Goal: Transaction & Acquisition: Book appointment/travel/reservation

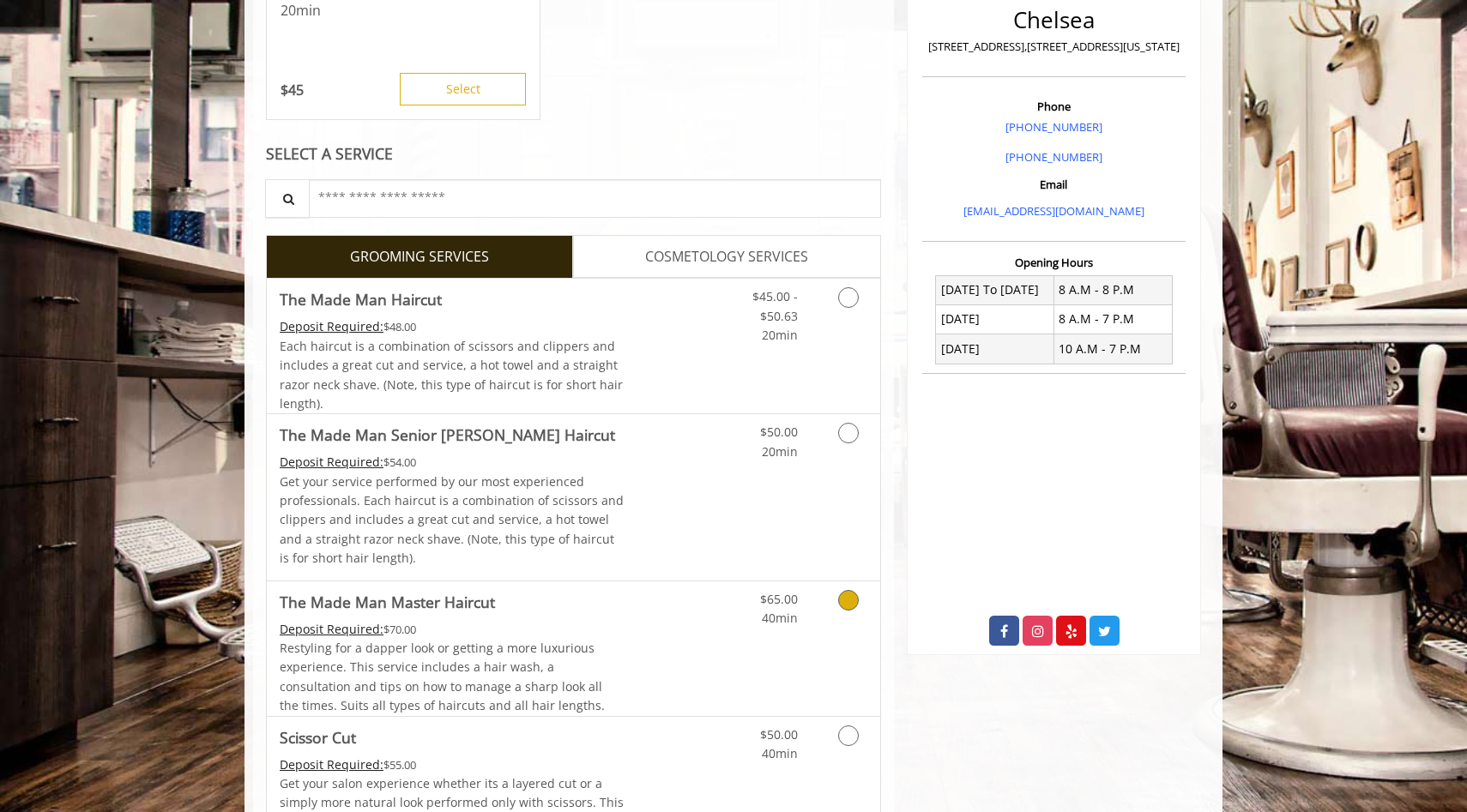
scroll to position [524, 0]
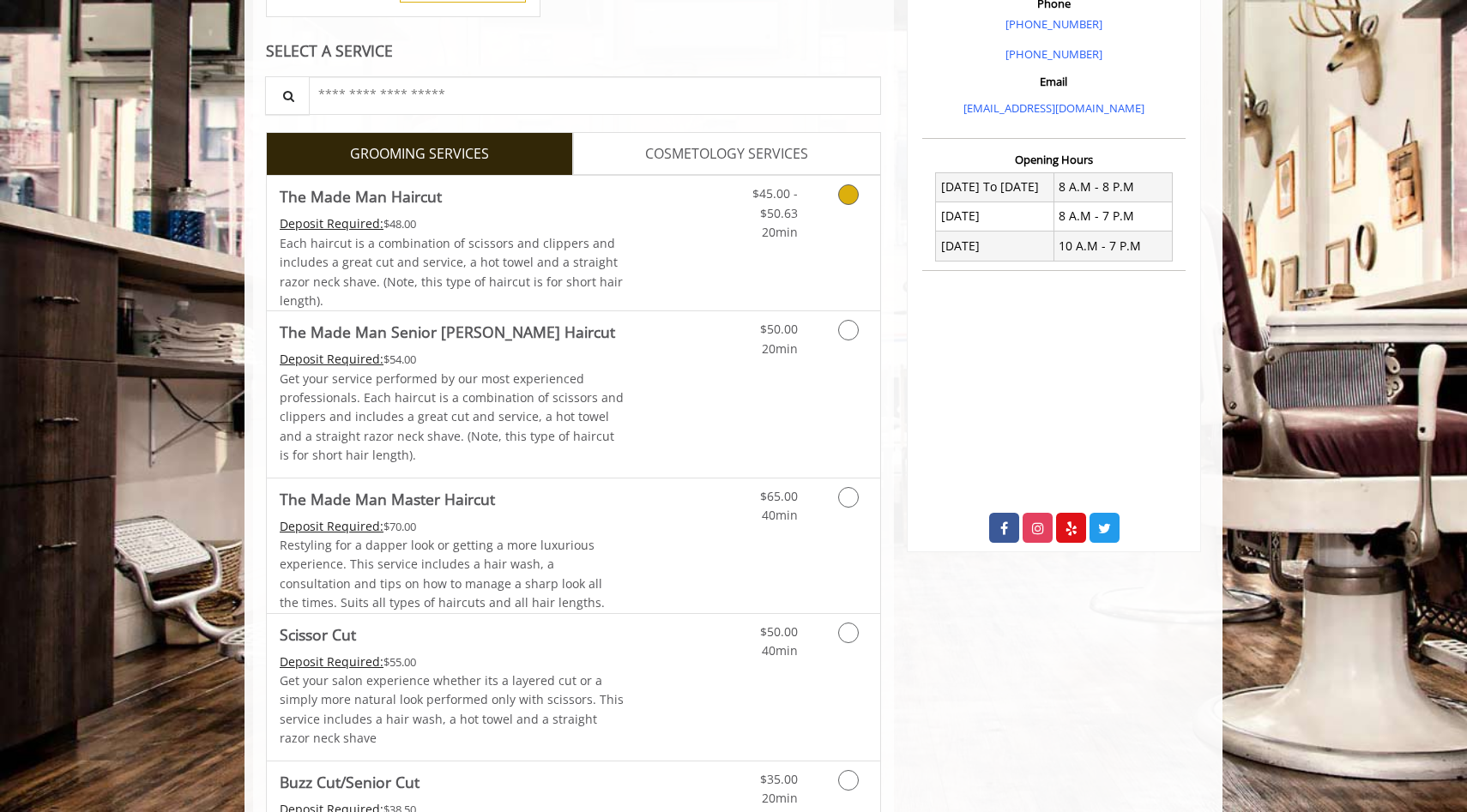
click at [847, 203] on icon "Grooming services" at bounding box center [849, 195] width 21 height 21
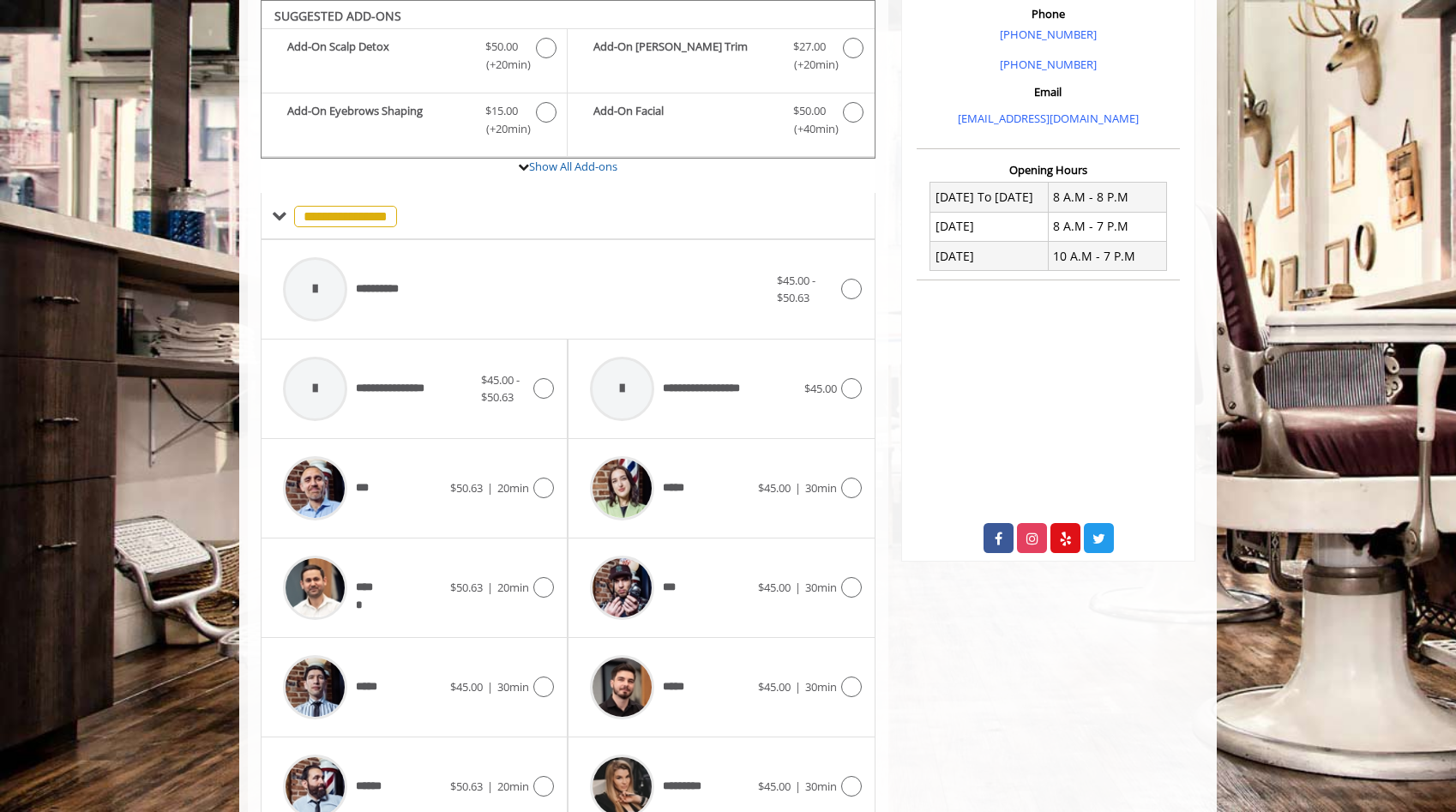
scroll to position [598, 0]
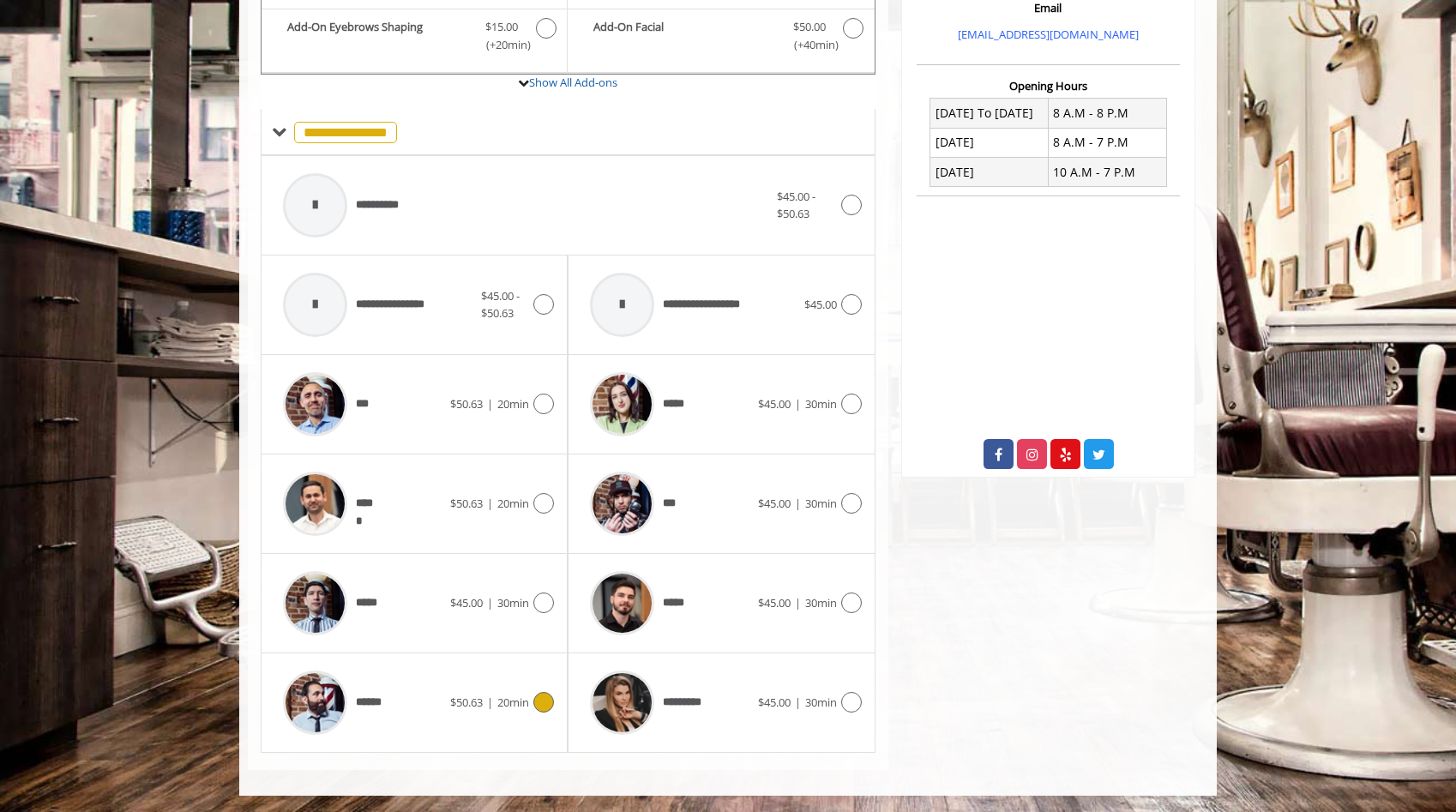
click at [534, 707] on div at bounding box center [541, 702] width 25 height 21
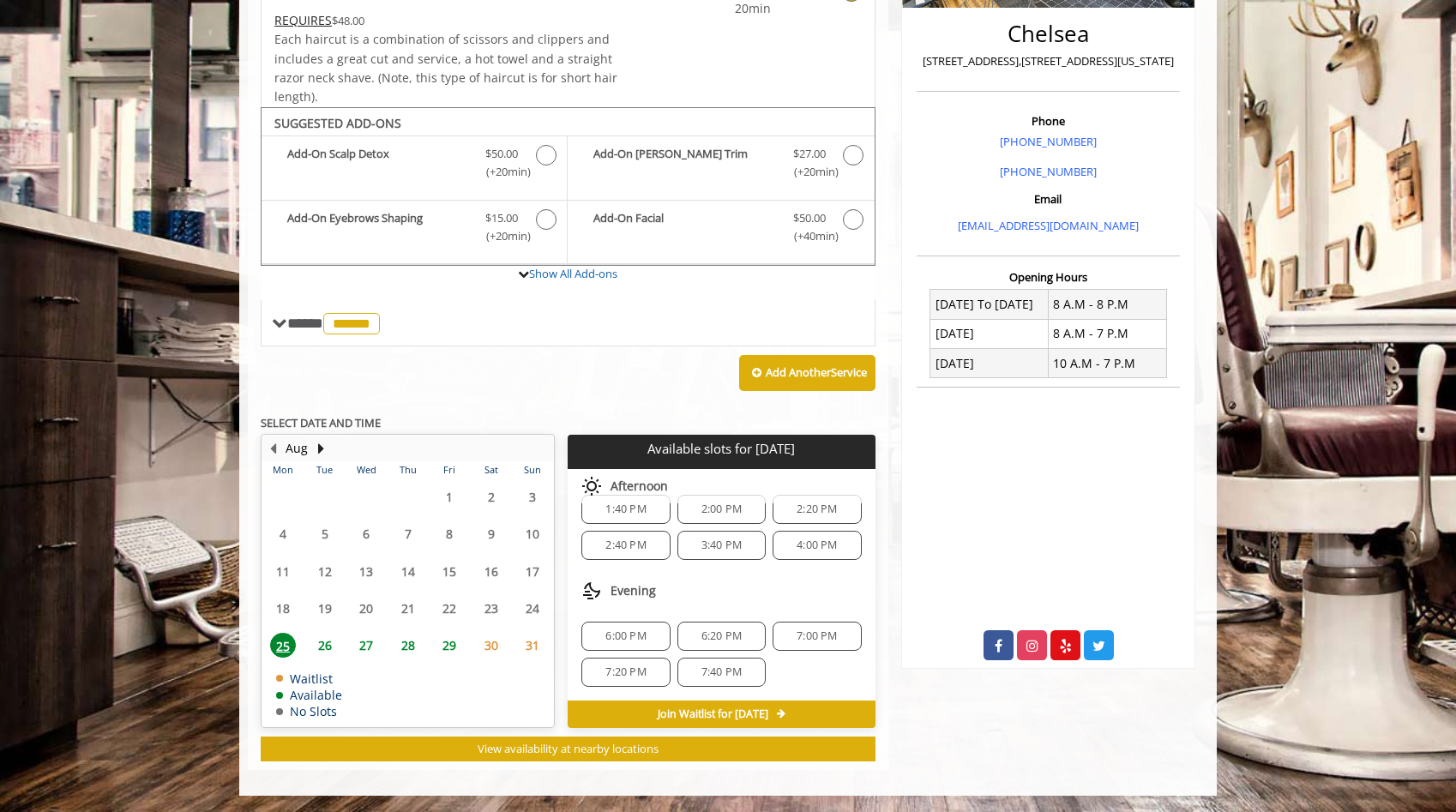
scroll to position [0, 0]
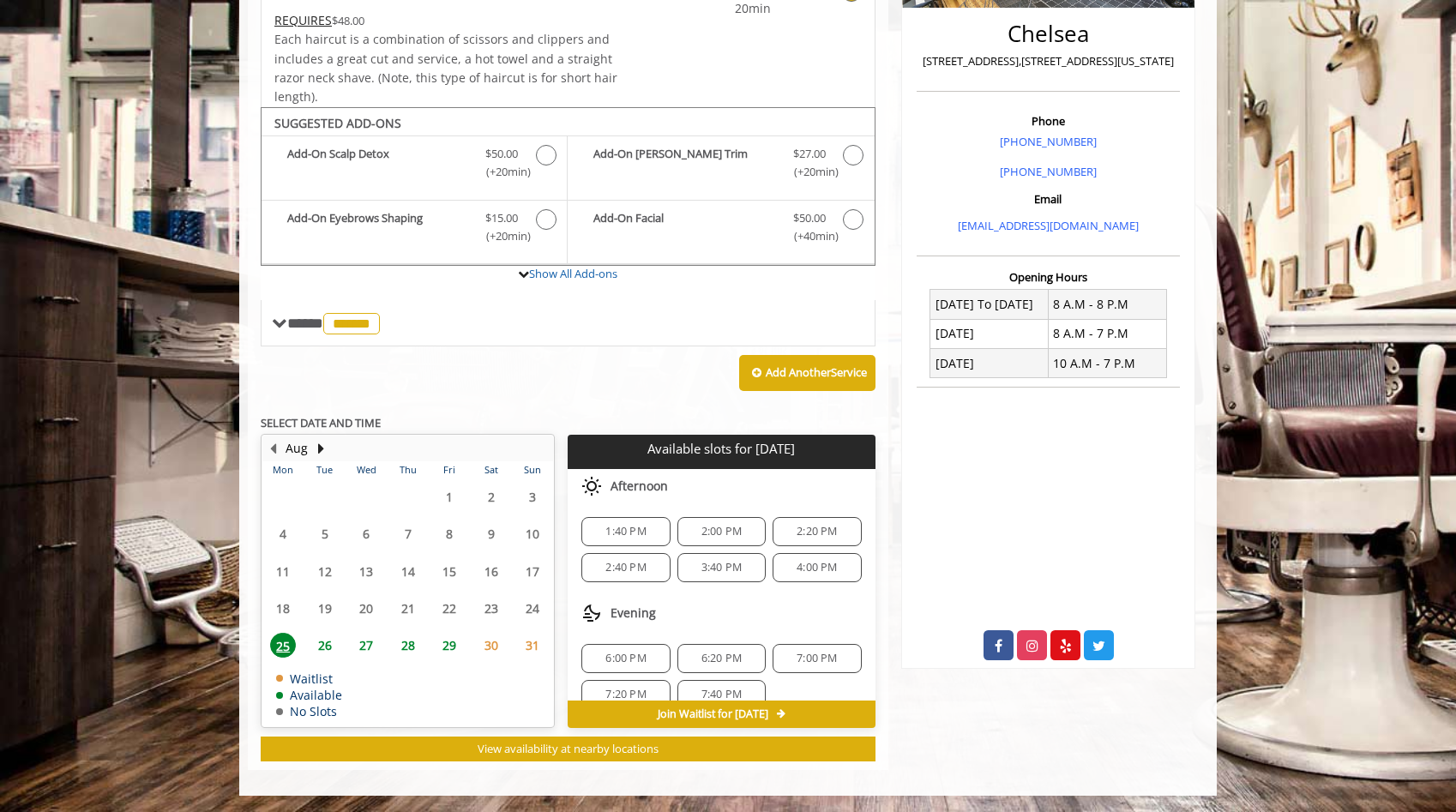
click at [818, 562] on span "4:00 PM" at bounding box center [817, 567] width 40 height 13
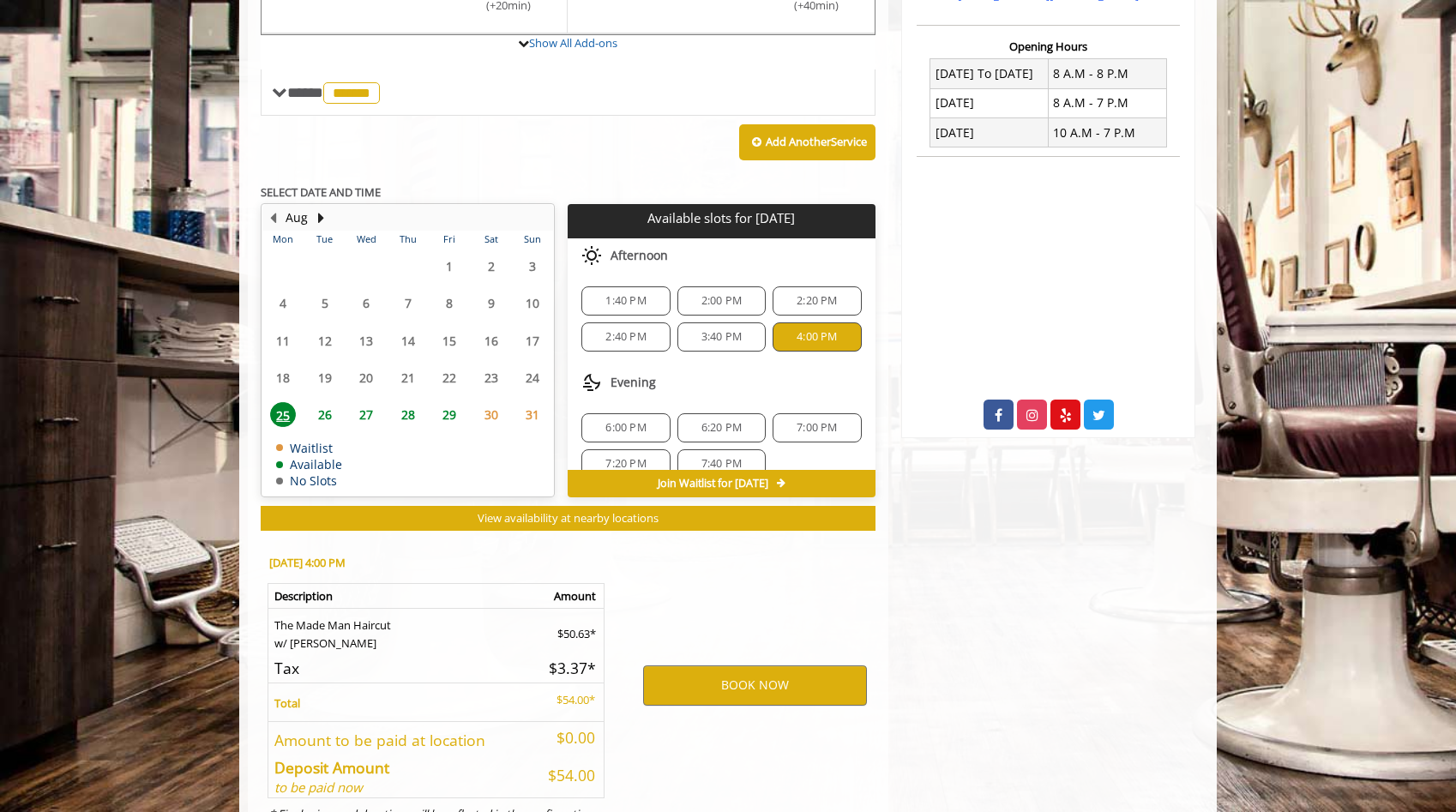
scroll to position [715, 0]
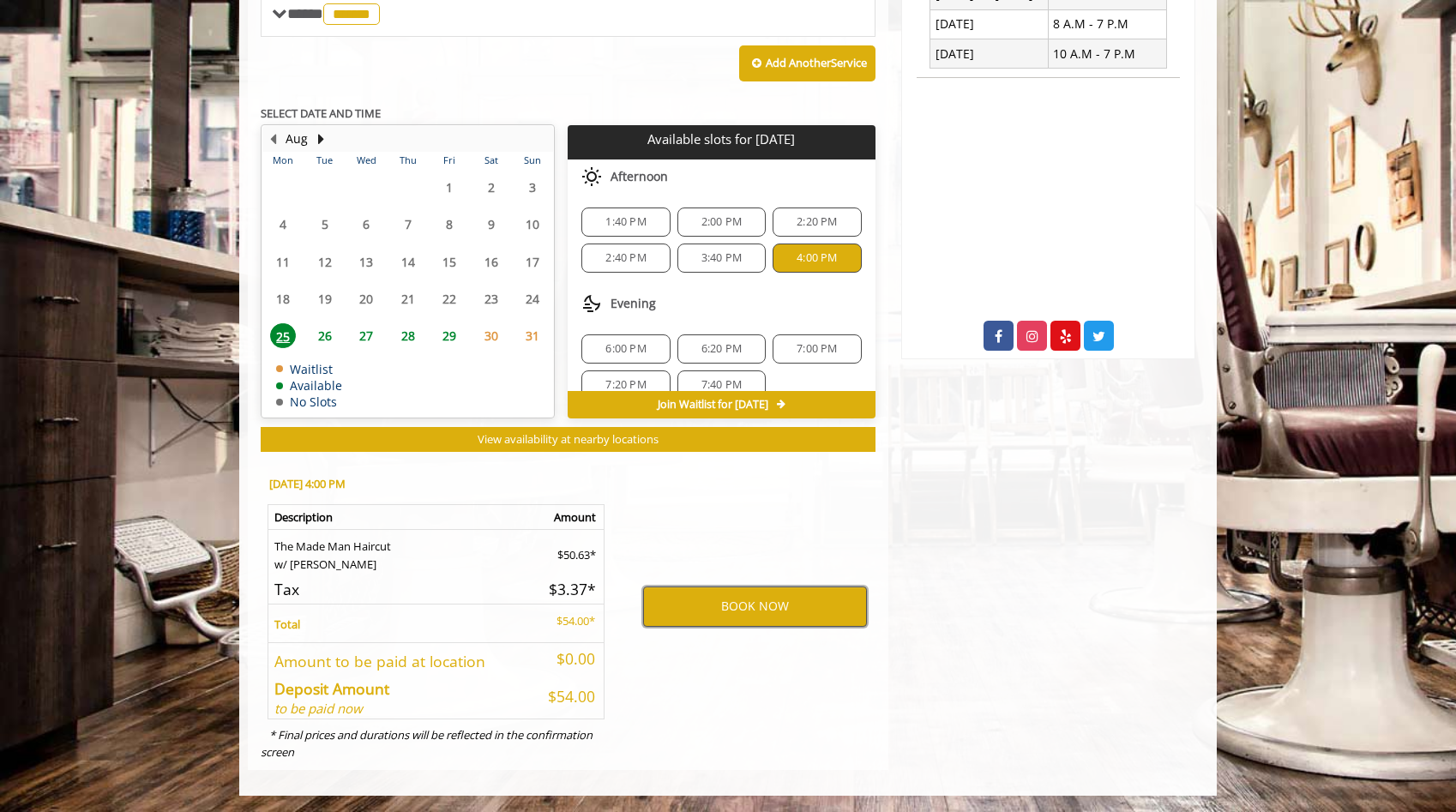
click at [751, 603] on button "BOOK NOW" at bounding box center [755, 605] width 224 height 39
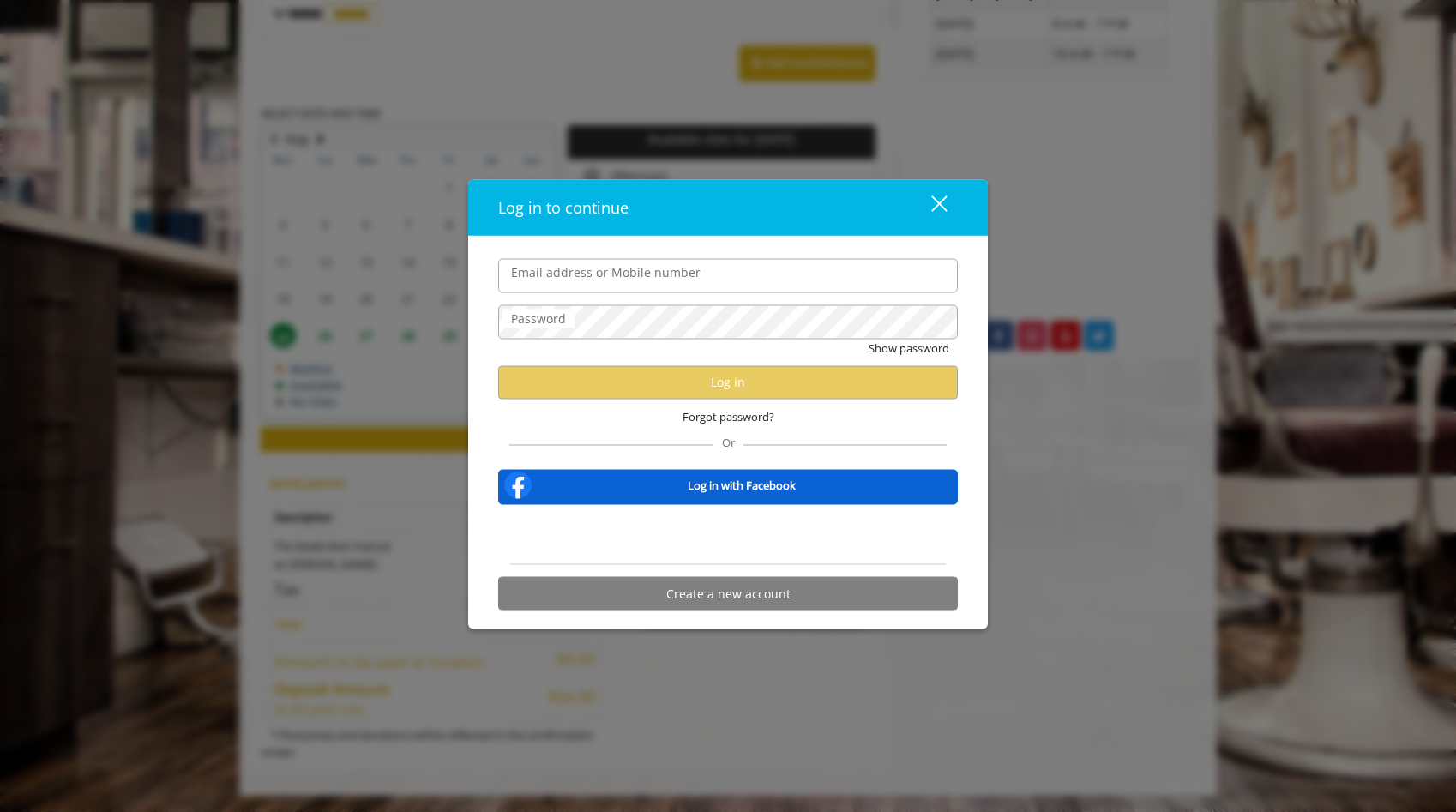
type input "**********"
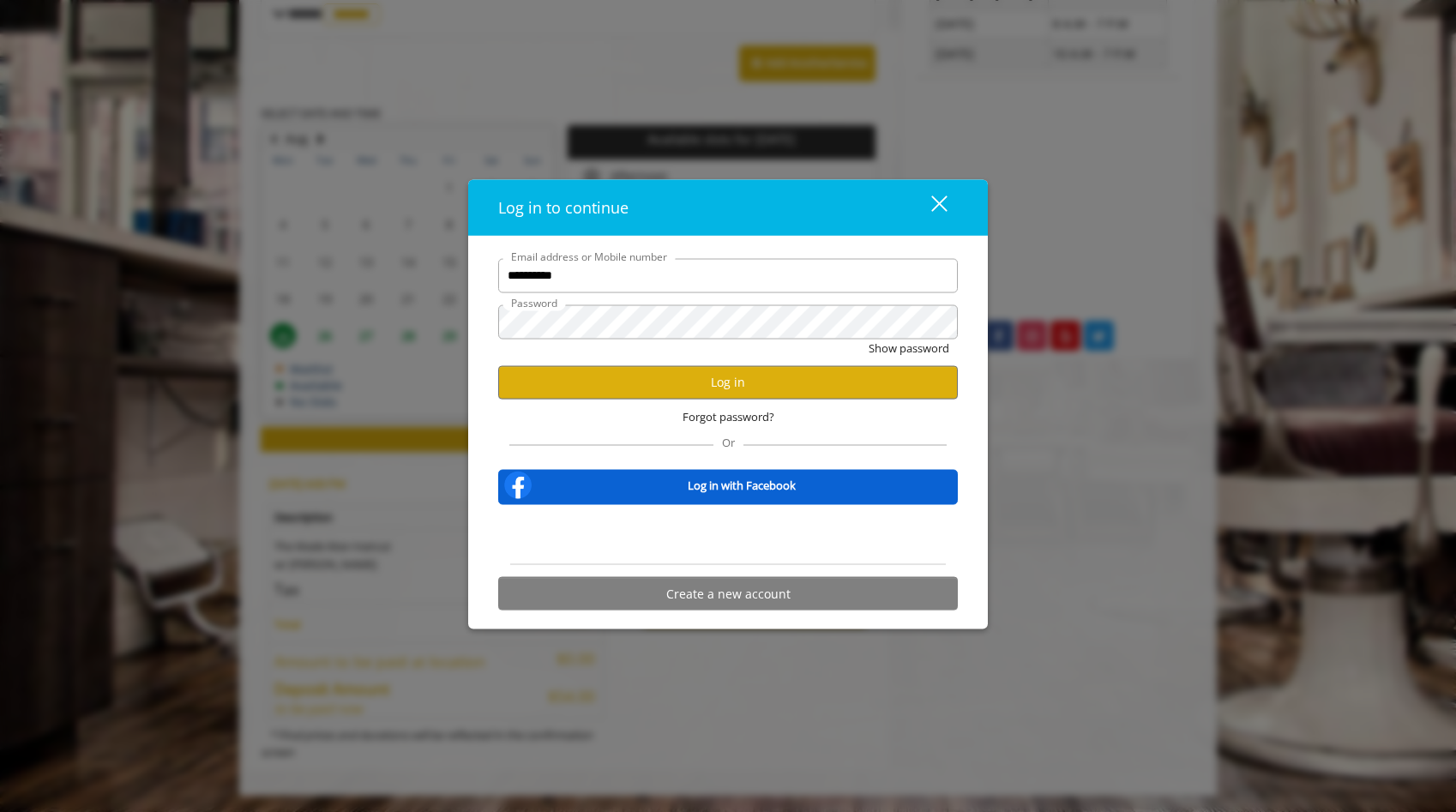
scroll to position [0, 0]
click at [706, 394] on button "Log in" at bounding box center [728, 382] width 459 height 33
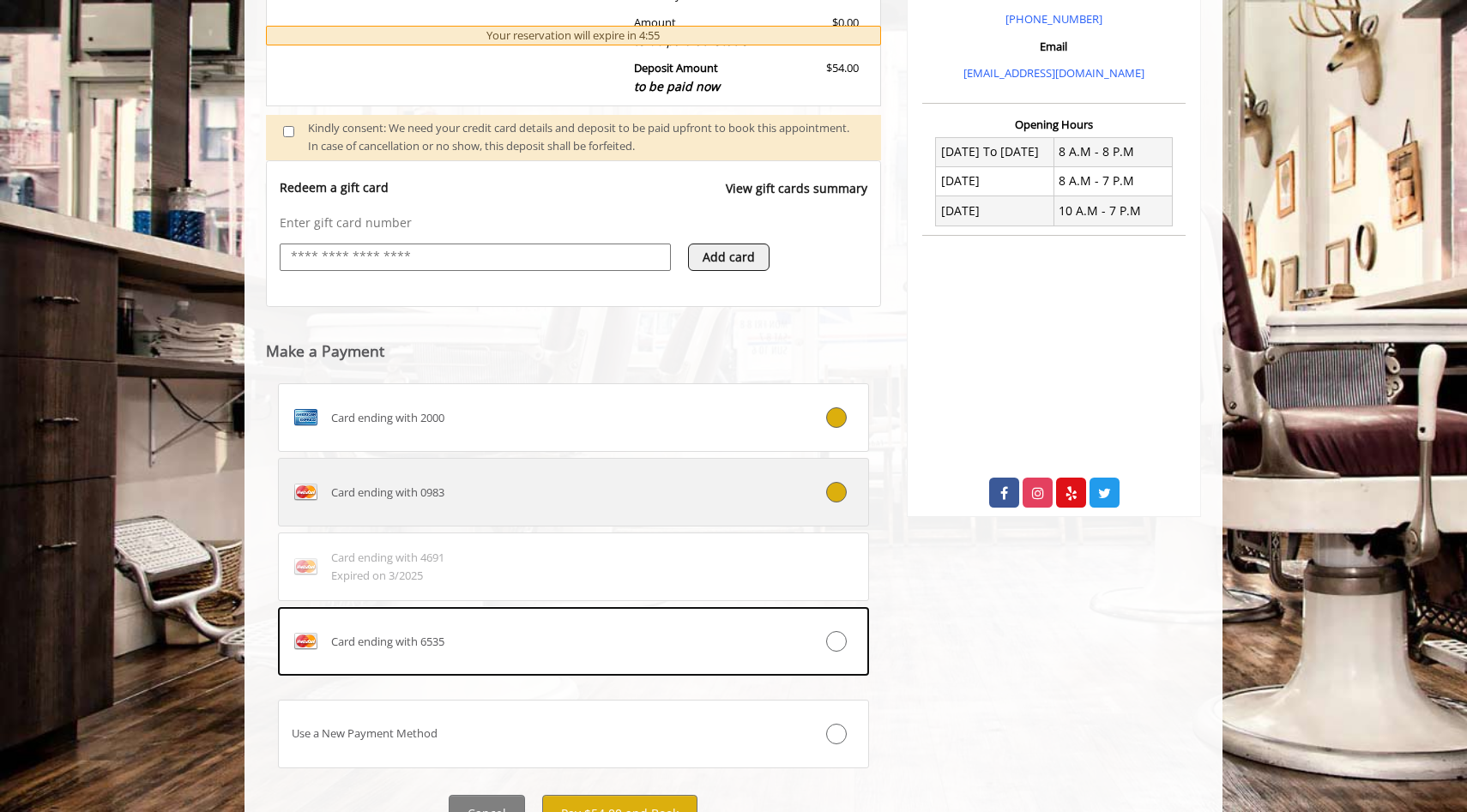
scroll to position [640, 0]
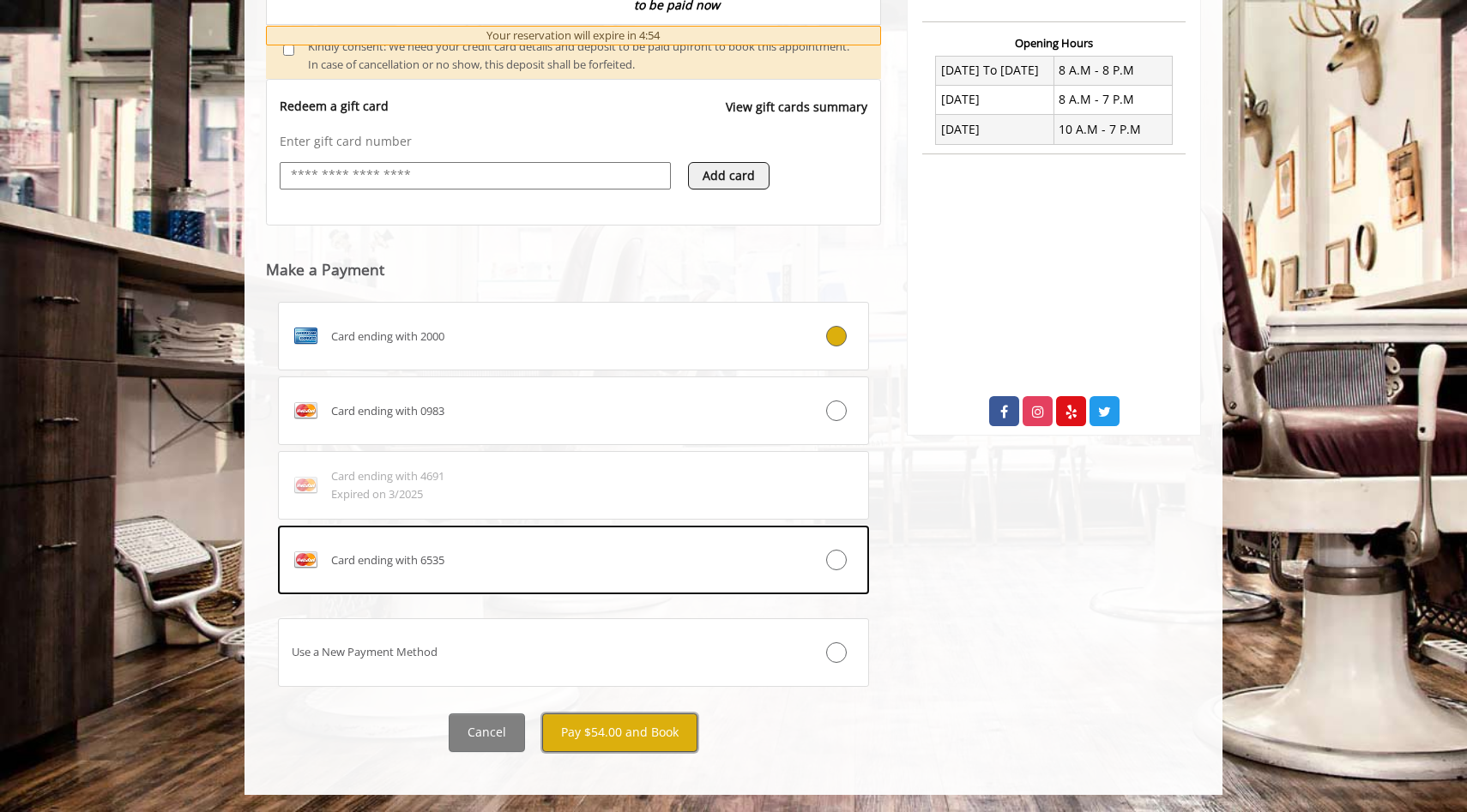
click at [612, 741] on button "Pay $54.00 and Book" at bounding box center [619, 733] width 155 height 38
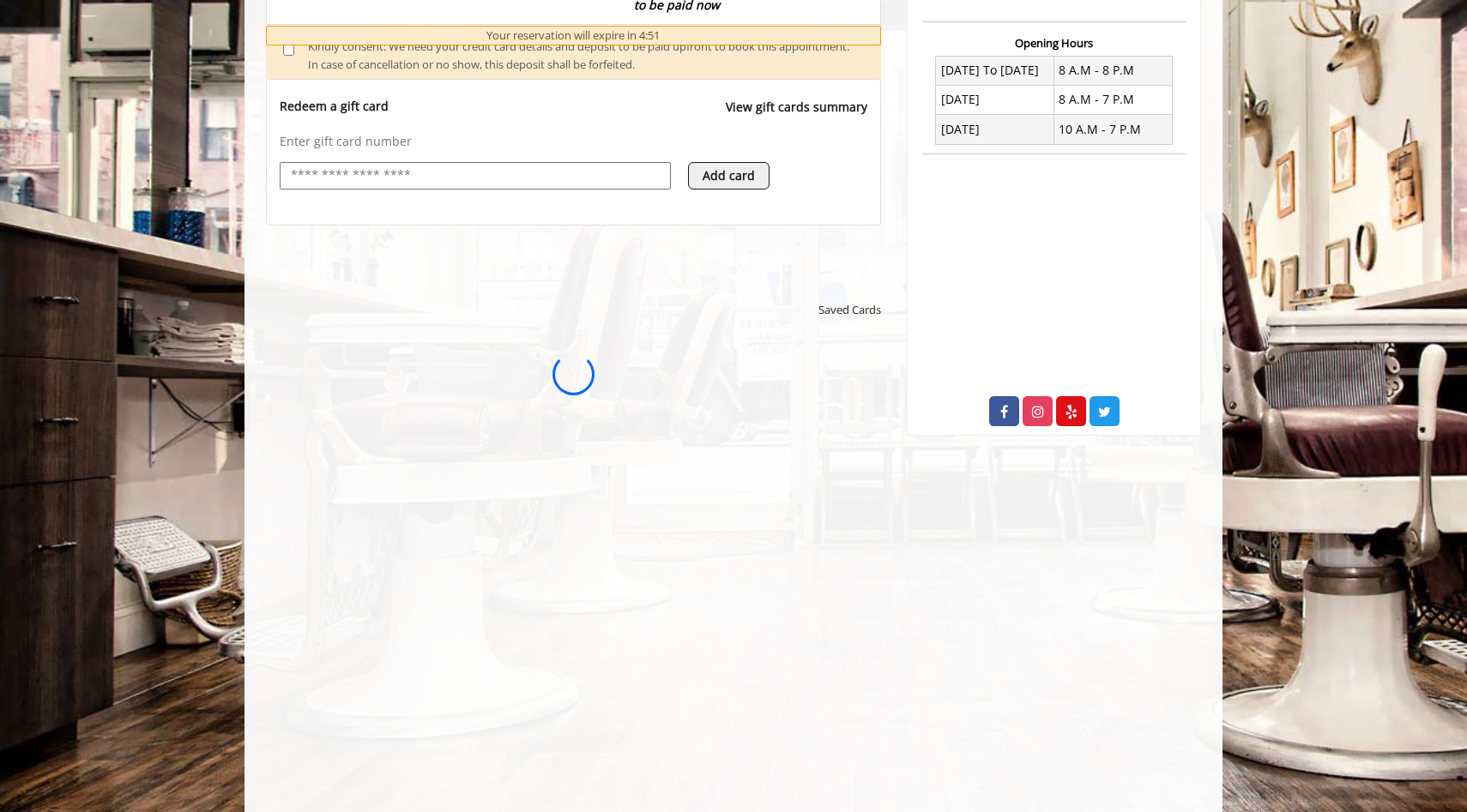
scroll to position [0, 0]
